Goal: Use online tool/utility: Utilize a website feature to perform a specific function

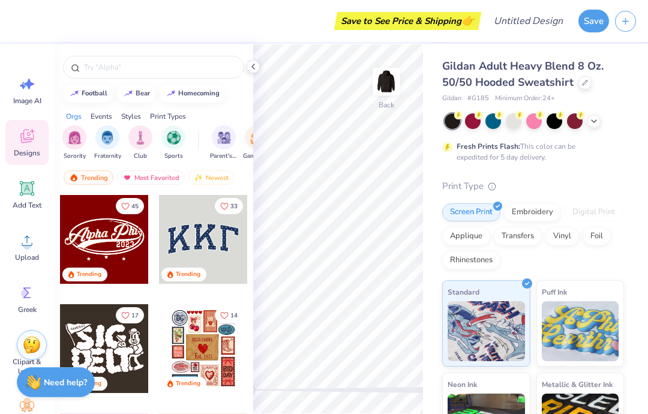
click at [23, 248] on icon at bounding box center [27, 241] width 18 height 18
click at [28, 241] on icon at bounding box center [27, 241] width 18 height 18
click at [31, 242] on icon at bounding box center [27, 241] width 18 height 18
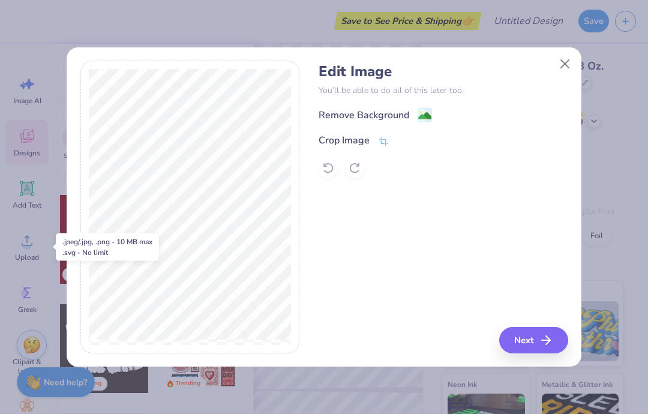
click at [537, 339] on button "Next" at bounding box center [533, 340] width 69 height 26
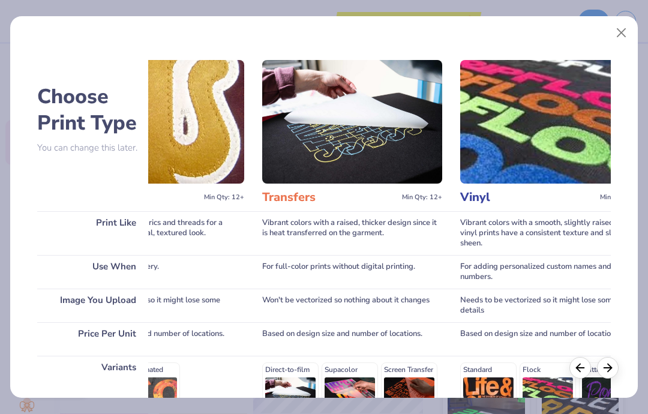
scroll to position [0, 646]
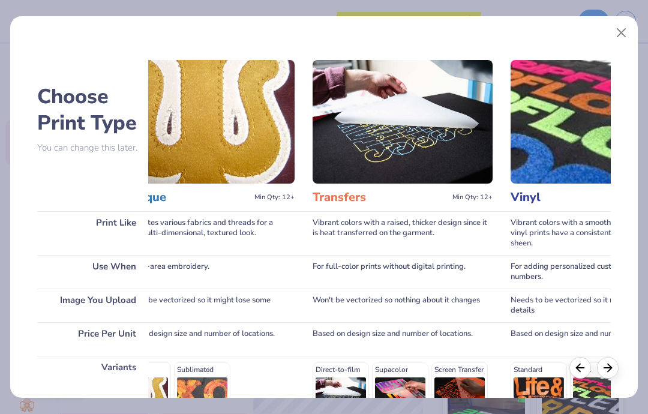
click at [411, 136] on img at bounding box center [403, 122] width 180 height 124
click at [344, 198] on h3 "Transfers" at bounding box center [380, 198] width 135 height 16
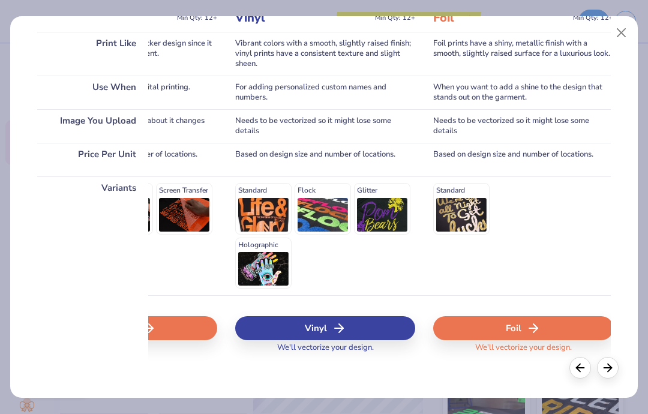
scroll to position [181, 0]
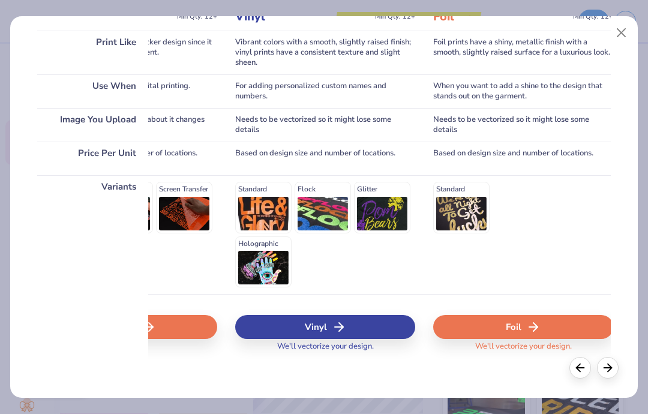
click at [369, 326] on div "Vinyl" at bounding box center [325, 327] width 180 height 24
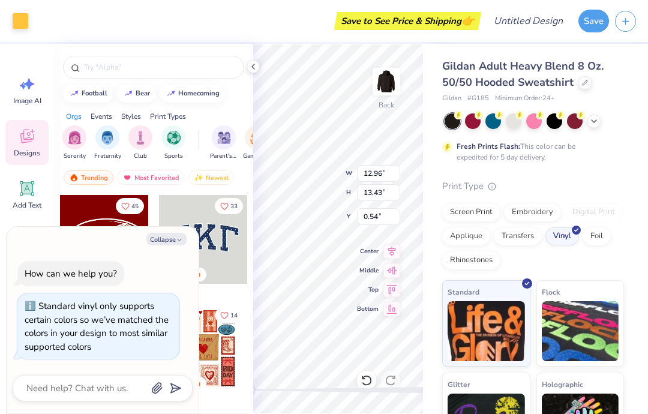
type textarea "x"
type input "3.43"
type input "3.55"
type input "10.41"
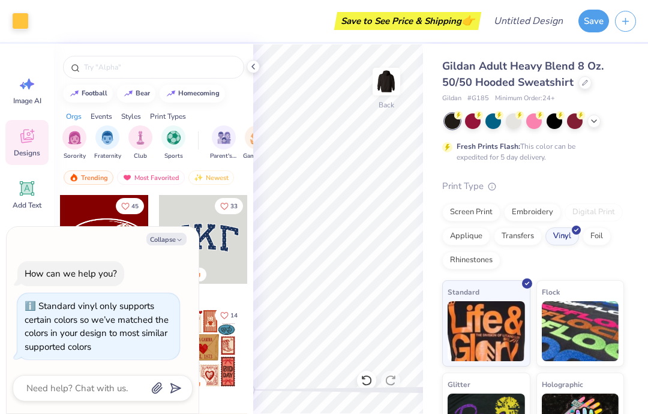
click at [18, 17] on div at bounding box center [20, 21] width 17 height 17
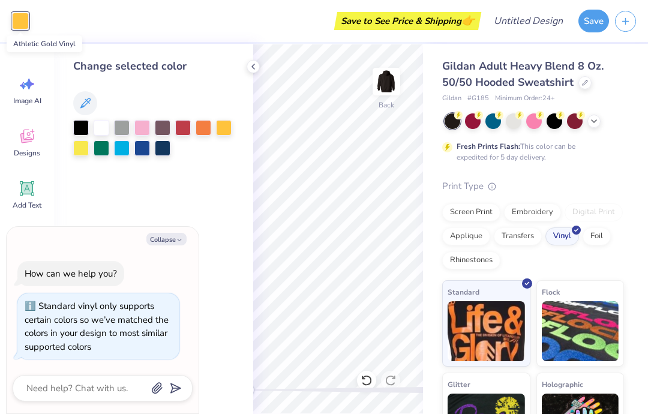
click at [85, 97] on icon at bounding box center [85, 103] width 14 height 14
click at [83, 99] on icon at bounding box center [85, 103] width 14 height 14
type textarea "x"
